Goal: Task Accomplishment & Management: Use online tool/utility

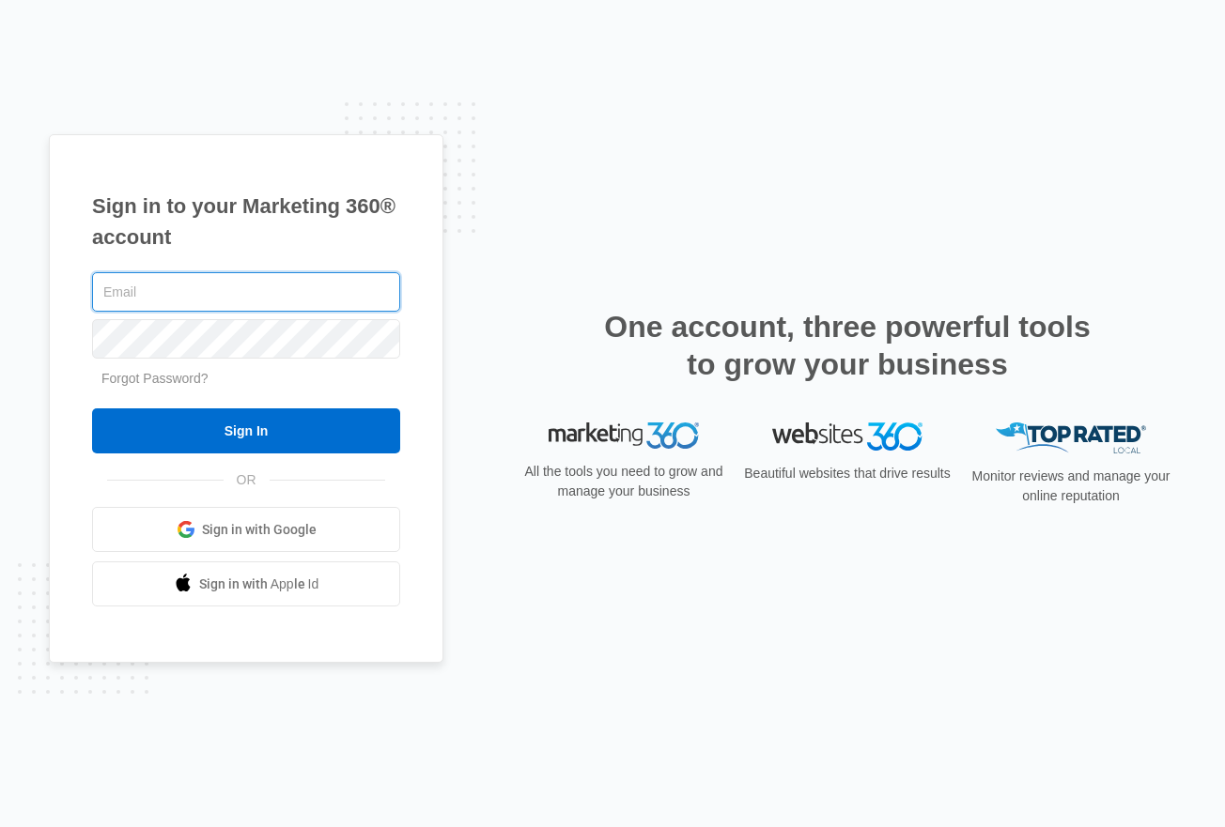
type input "[EMAIL_ADDRESS][DOMAIN_NAME]"
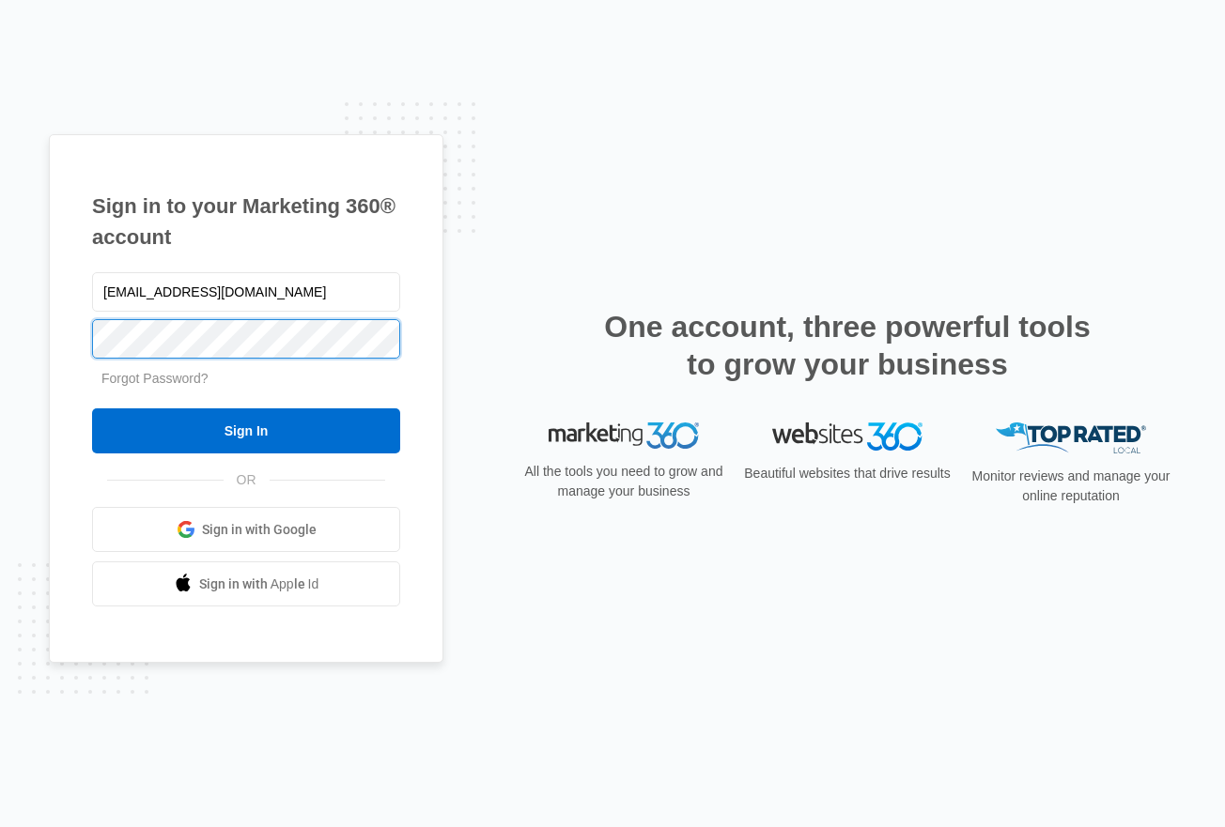
click at [246, 431] on input "Sign In" at bounding box center [246, 431] width 308 height 45
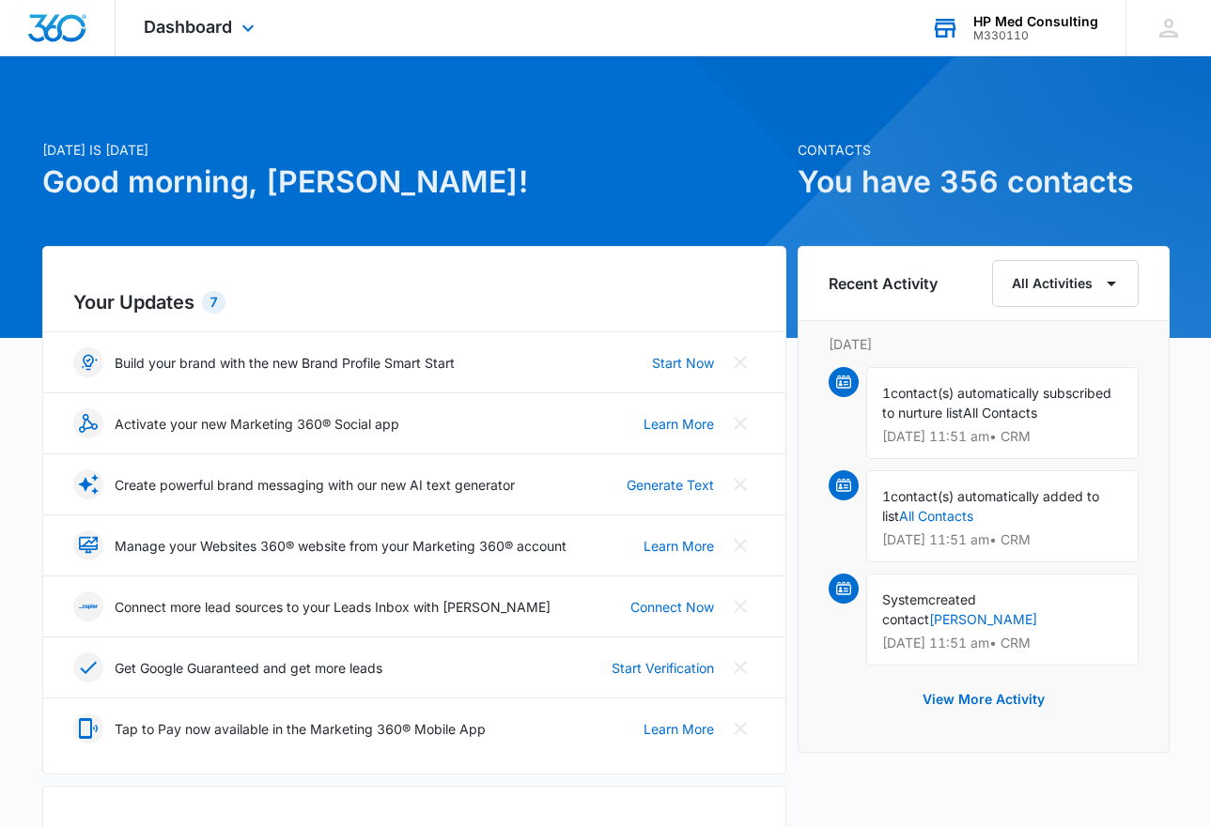
click at [949, 30] on icon at bounding box center [945, 29] width 22 height 15
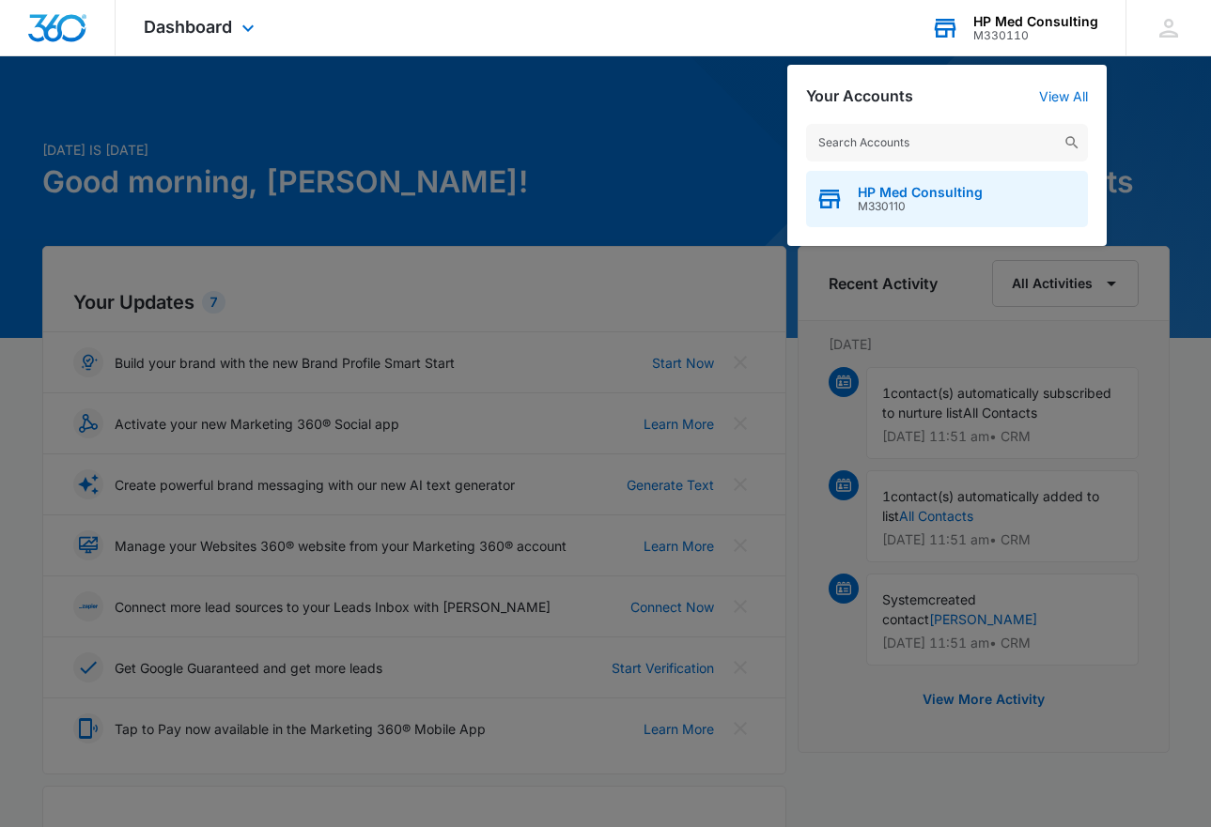
click at [898, 199] on span "HP Med Consulting" at bounding box center [919, 192] width 125 height 15
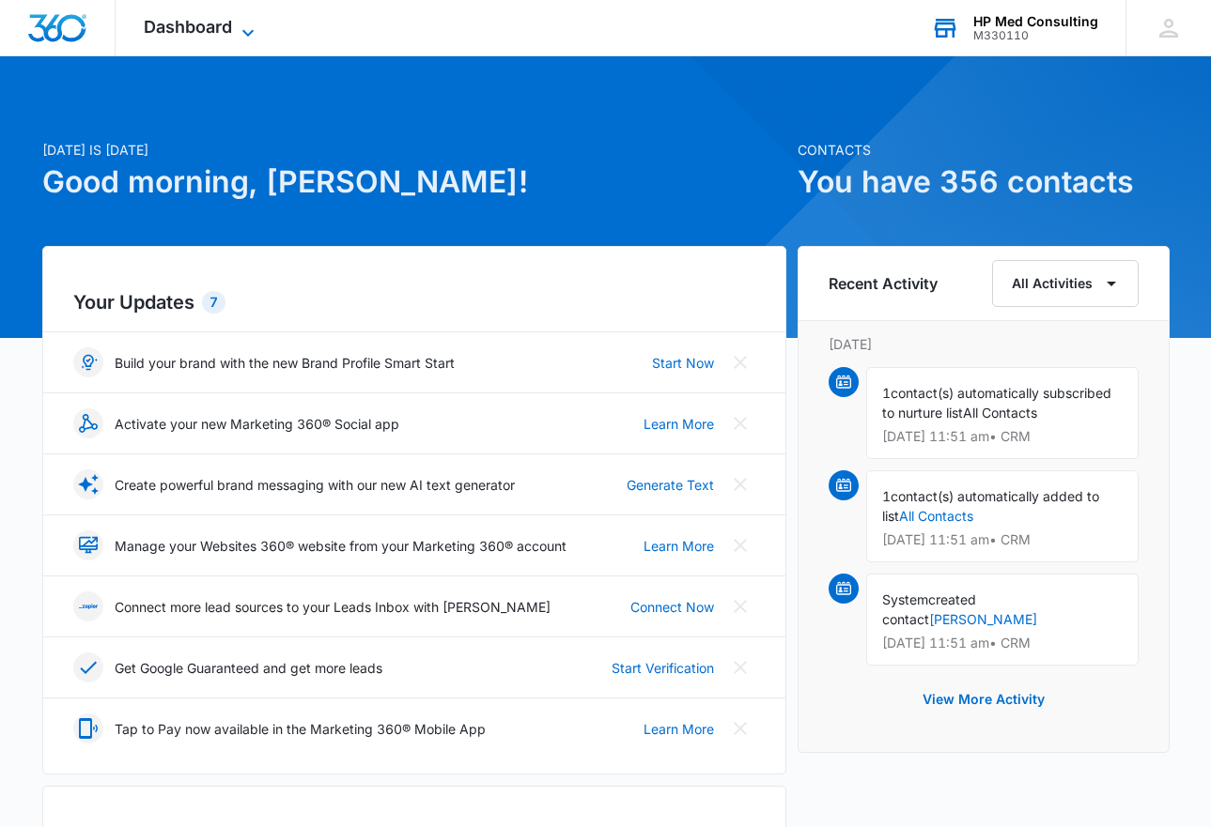
click at [240, 22] on icon at bounding box center [248, 33] width 23 height 23
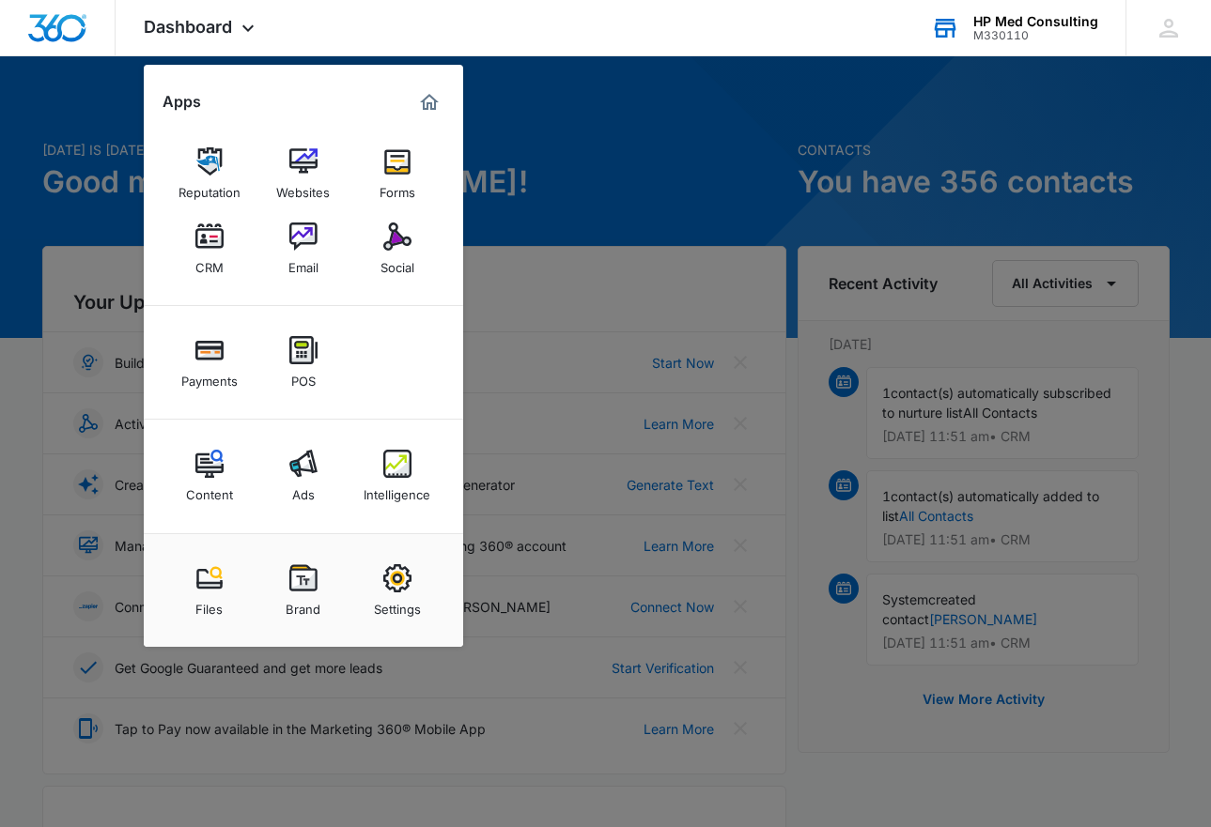
click at [309, 252] on div "Email" at bounding box center [303, 263] width 30 height 24
